Goal: Task Accomplishment & Management: Use online tool/utility

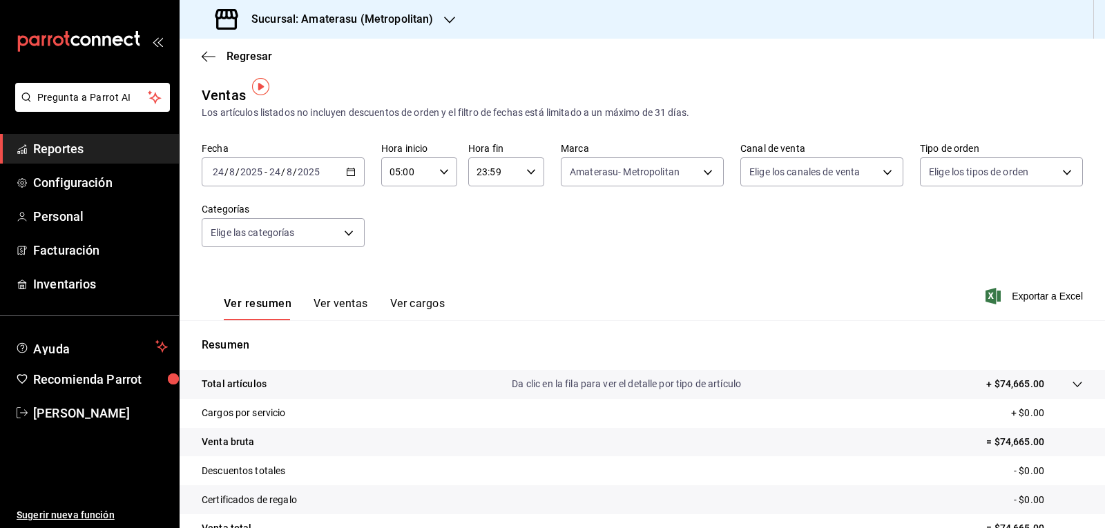
scroll to position [9, 0]
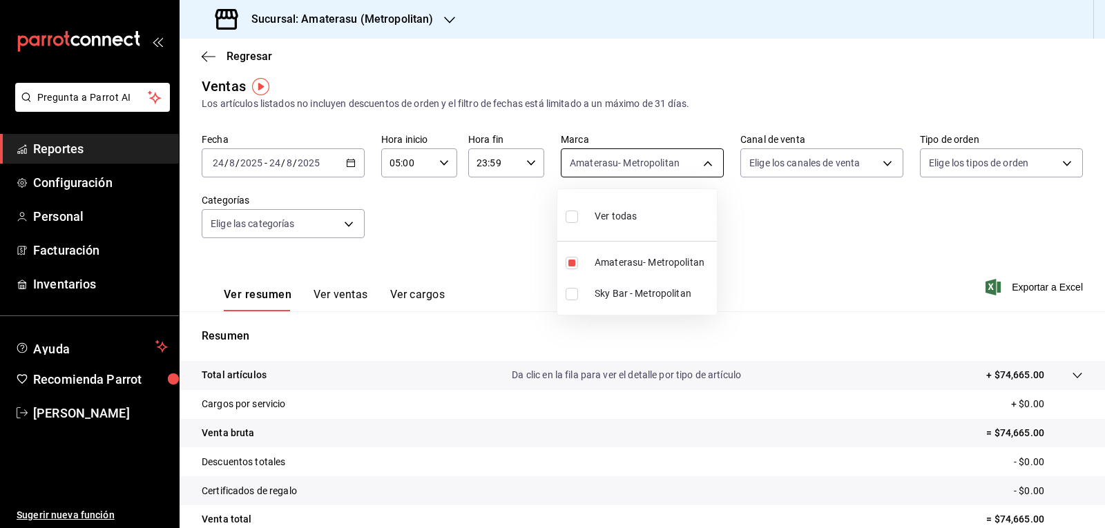
click at [624, 154] on body "Pregunta a Parrot AI Reportes Configuración Personal Facturación Inventarios Ay…" at bounding box center [552, 264] width 1105 height 528
click at [599, 256] on span "Amaterasu- Metropolitan" at bounding box center [652, 262] width 117 height 14
checkbox input "false"
click at [599, 256] on span "Amaterasu- Metropolitan" at bounding box center [652, 262] width 117 height 14
type input "e4cd7fcb-d45b-43ae-a99f-ad4ccfcd9032"
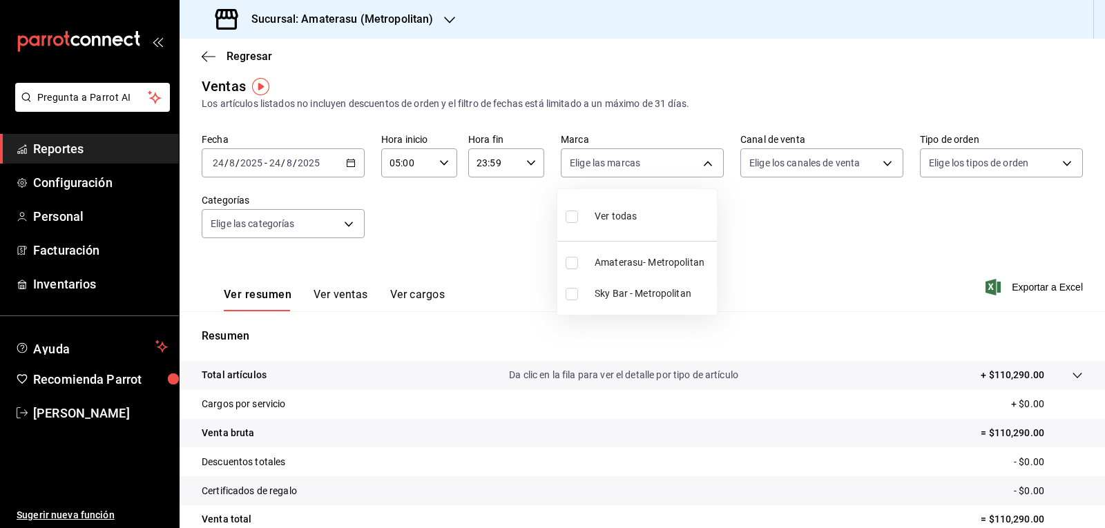
checkbox input "true"
click at [492, 241] on div at bounding box center [552, 264] width 1105 height 528
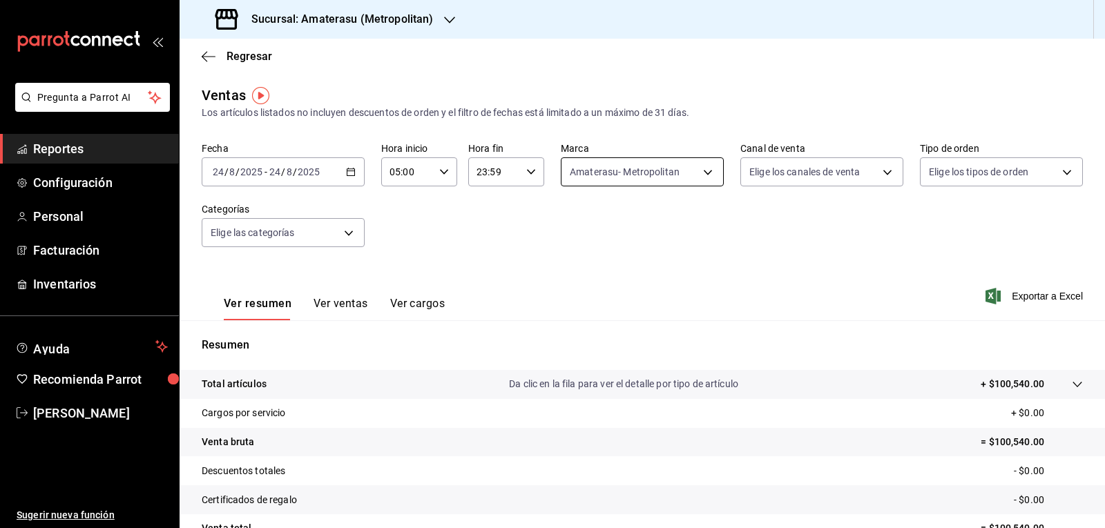
click at [557, 174] on body "Pregunta a Parrot AI Reportes Configuración Personal Facturación Inventarios Ay…" at bounding box center [552, 264] width 1105 height 528
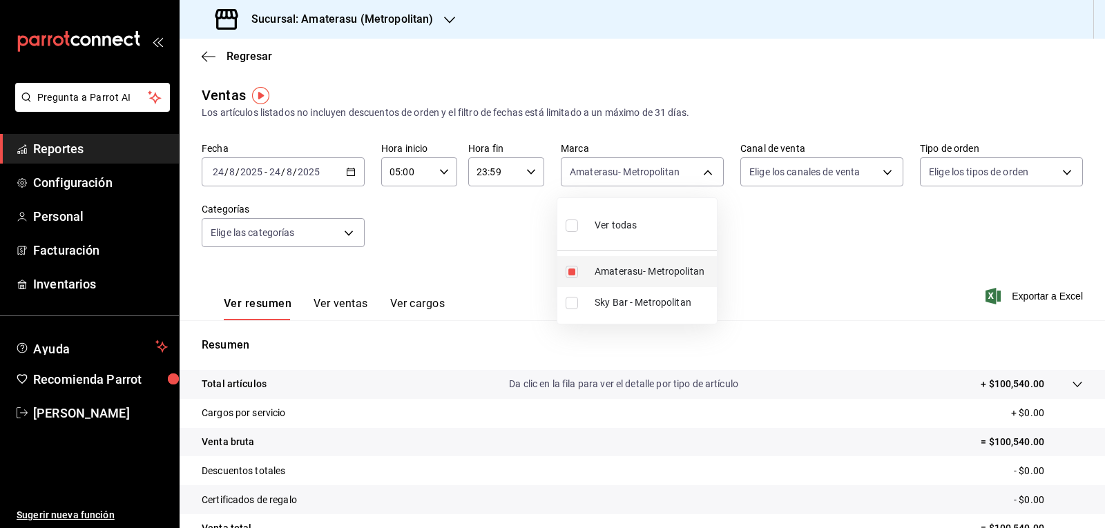
click at [603, 258] on li "Amaterasu- Metropolitan" at bounding box center [636, 271] width 159 height 31
checkbox input "false"
click at [571, 300] on input "checkbox" at bounding box center [571, 303] width 12 height 12
checkbox input "true"
type input "f3afaab8-8c3d-4e49-a299-af9bdf6027b2"
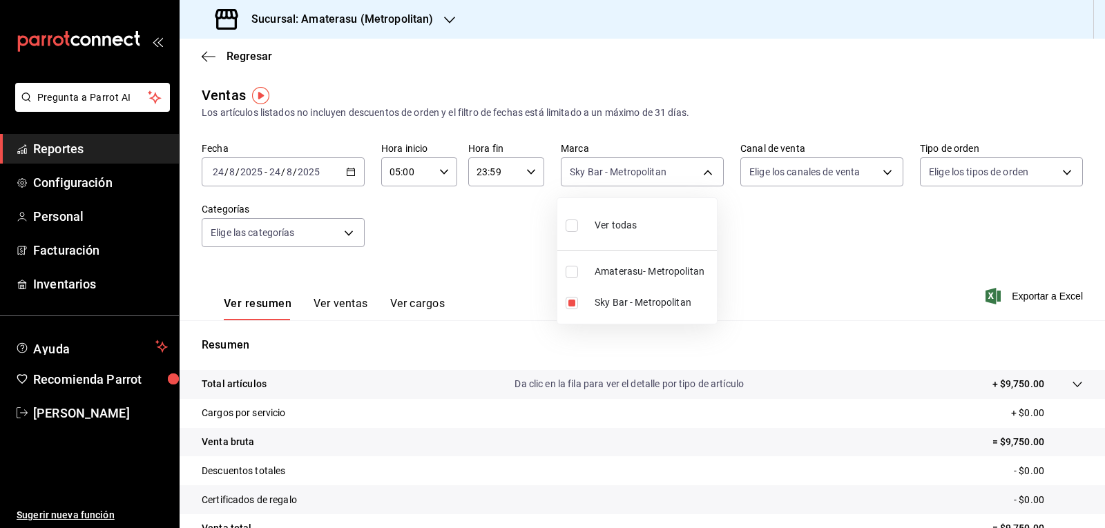
click at [782, 293] on div at bounding box center [552, 264] width 1105 height 528
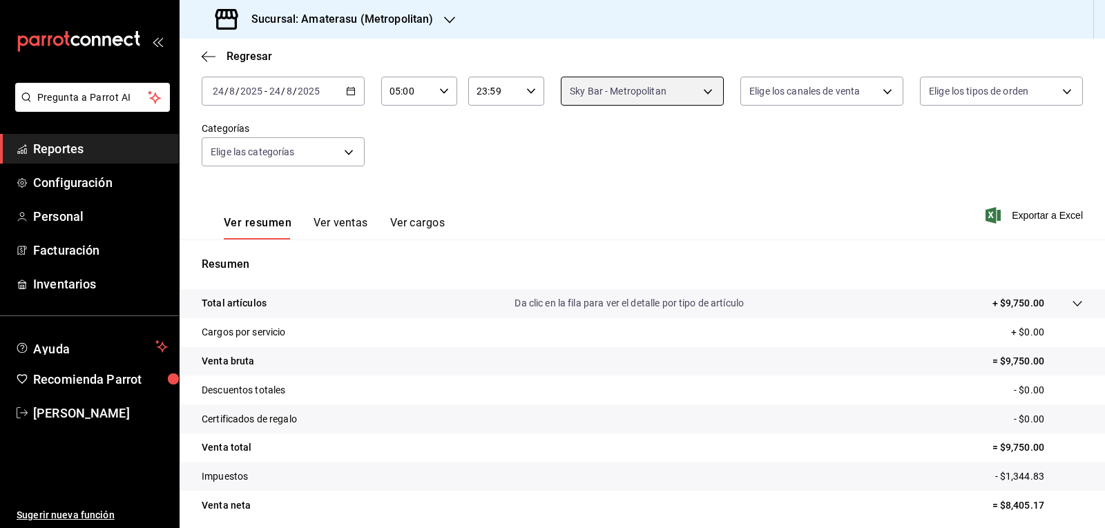
scroll to position [133, 0]
